Goal: Task Accomplishment & Management: Use online tool/utility

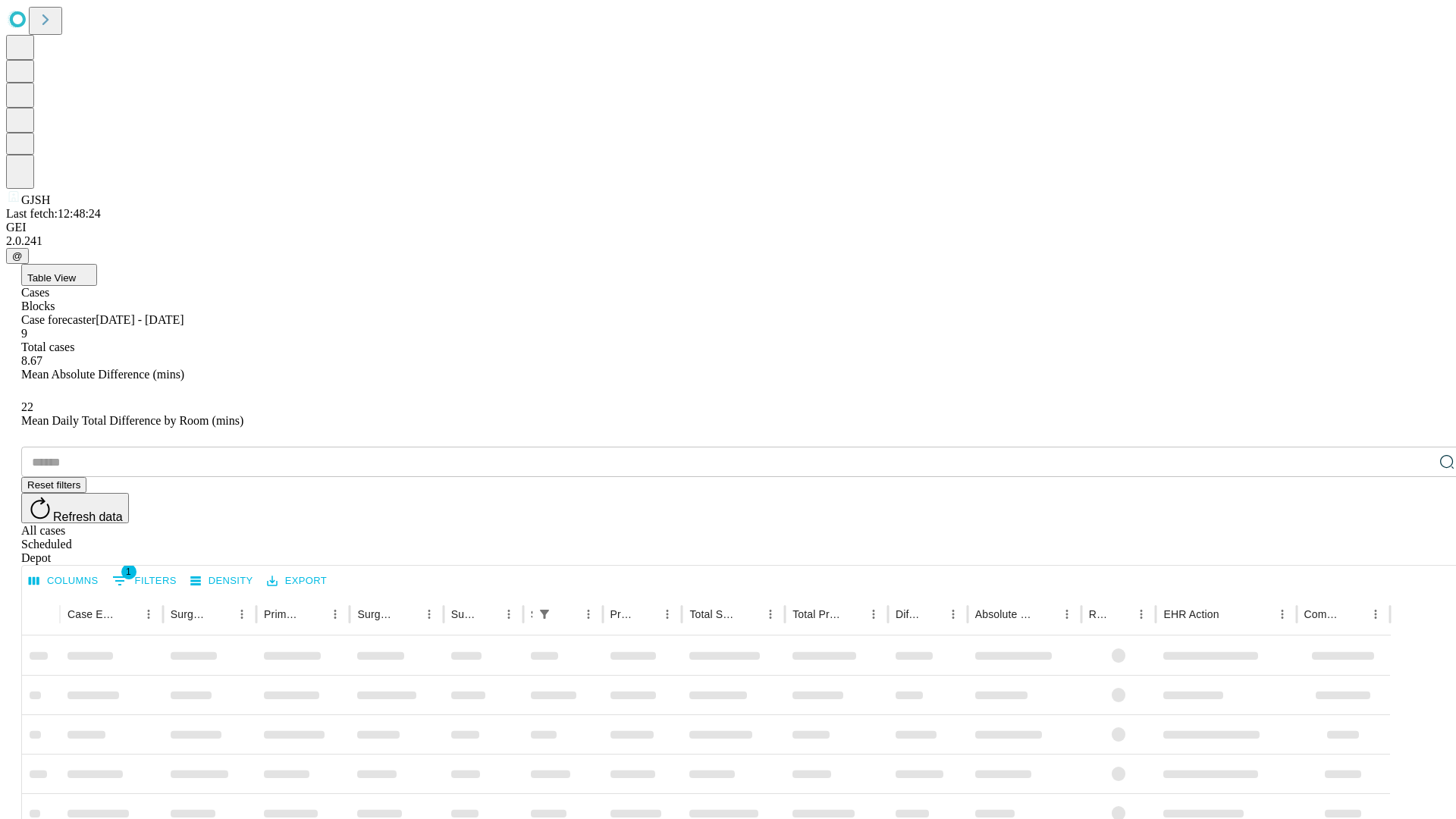
click at [1417, 551] on div "Depot" at bounding box center [743, 558] width 1444 height 13
